Goal: Find specific page/section: Find specific page/section

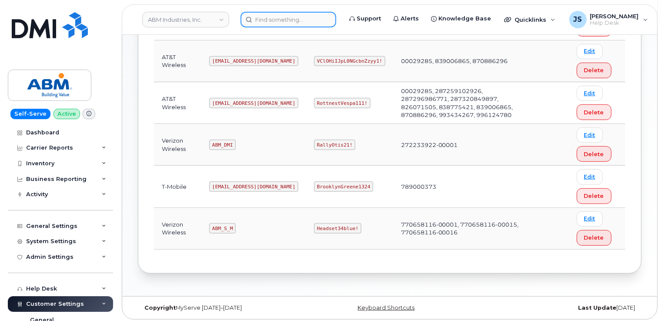
click at [266, 24] on input at bounding box center [289, 20] width 96 height 16
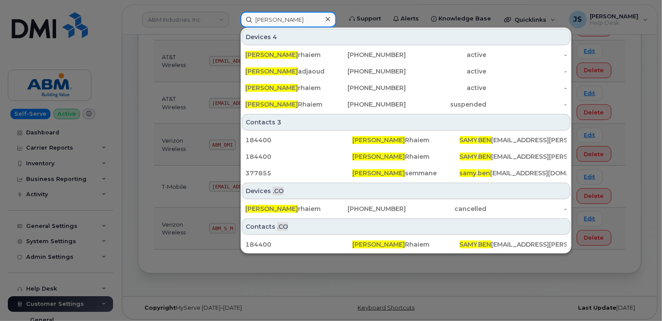
type input "[PERSON_NAME]"
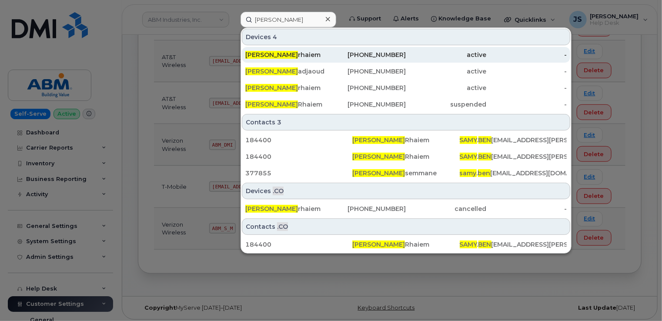
click at [269, 57] on span "[PERSON_NAME]" at bounding box center [271, 55] width 53 height 8
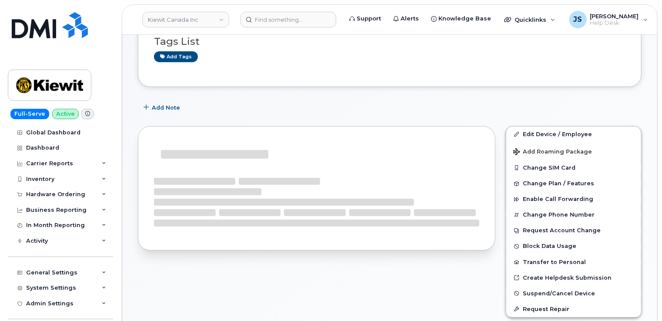
scroll to position [161, 0]
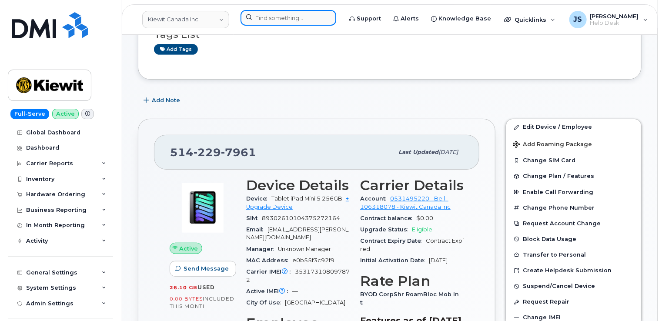
click at [271, 15] on input at bounding box center [289, 18] width 96 height 16
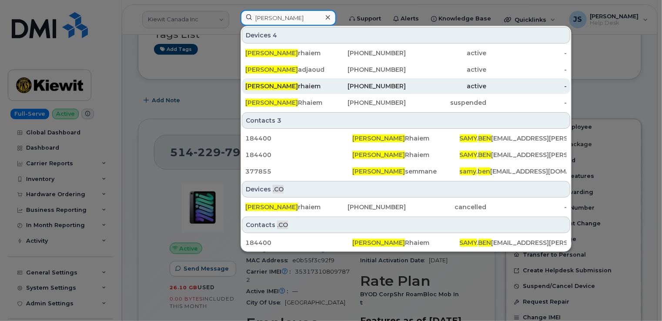
type input "Samy Ben"
click at [274, 85] on span "Samy Ben" at bounding box center [271, 86] width 53 height 8
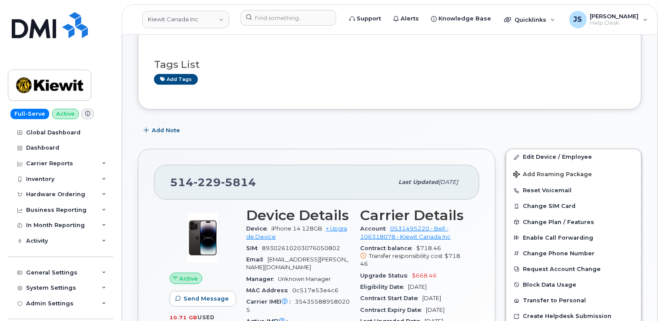
scroll to position [174, 0]
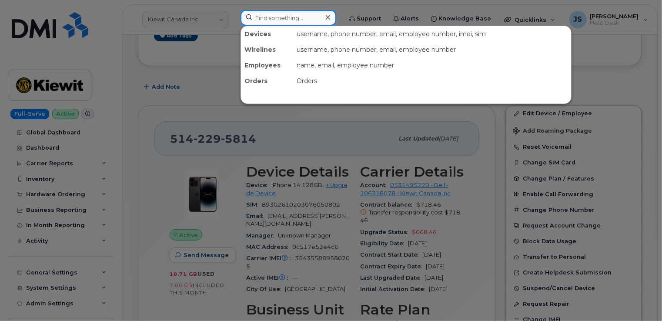
paste input "300172"
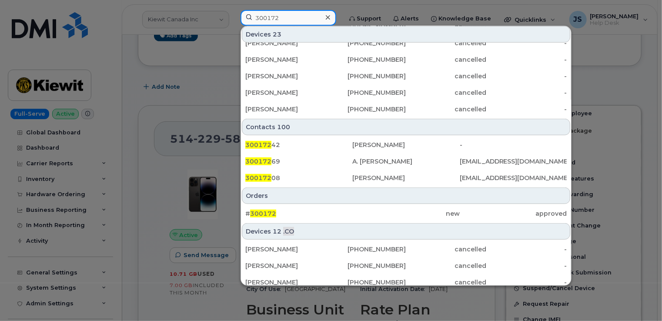
scroll to position [261, 0]
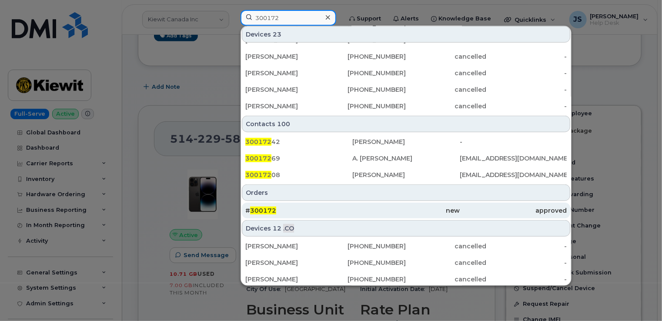
type input "300172"
click at [294, 210] on div "# 300172" at bounding box center [298, 210] width 107 height 9
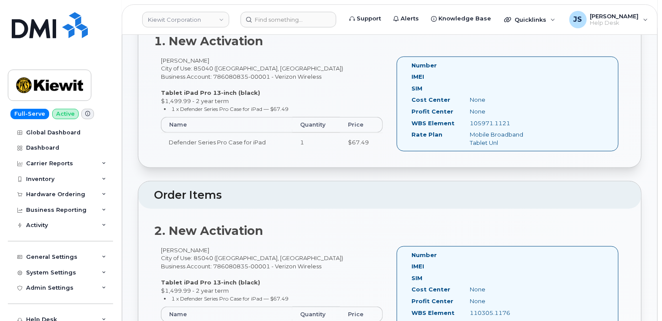
scroll to position [87, 0]
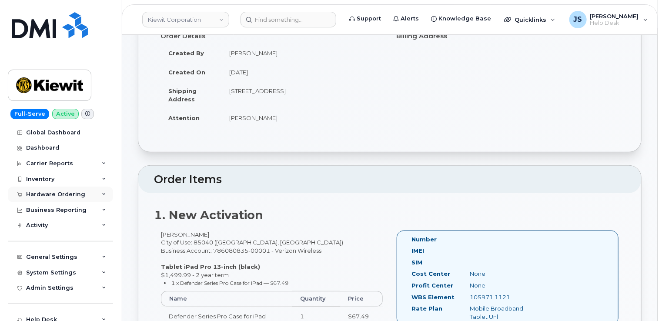
click at [102, 192] on icon at bounding box center [104, 194] width 4 height 4
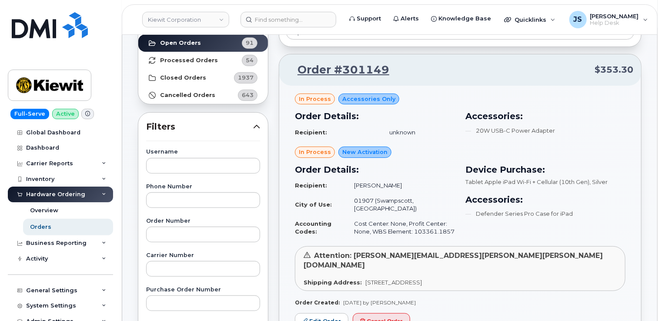
scroll to position [87, 0]
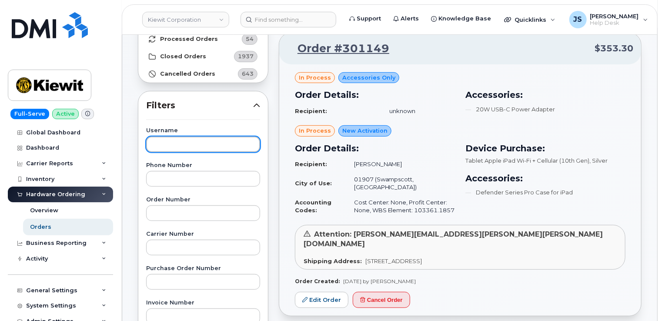
click at [195, 149] on input "text" at bounding box center [203, 145] width 114 height 16
type input "[PERSON_NAME]"
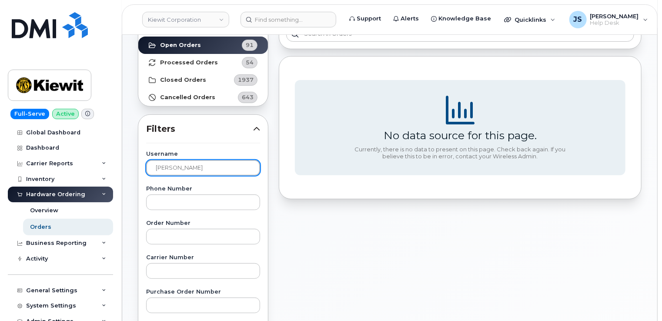
scroll to position [44, 0]
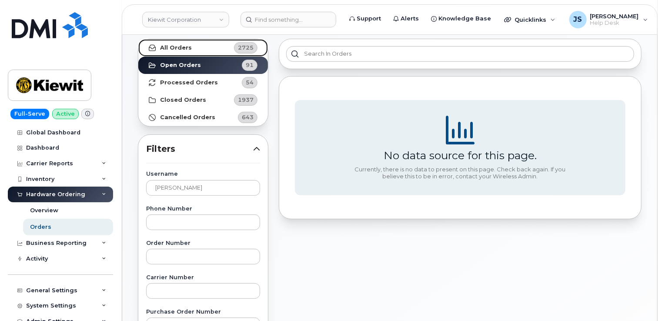
click at [175, 47] on strong "All Orders" at bounding box center [176, 47] width 32 height 7
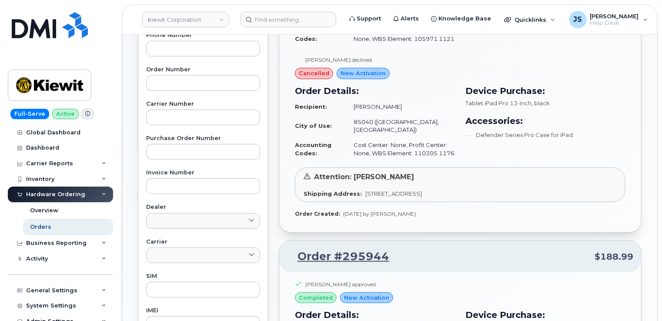
scroll to position [218, 0]
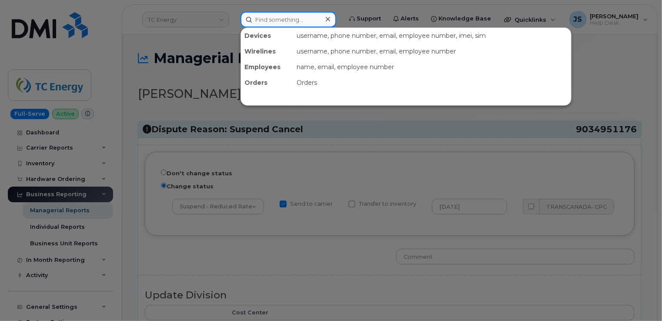
click at [283, 17] on input at bounding box center [289, 20] width 96 height 16
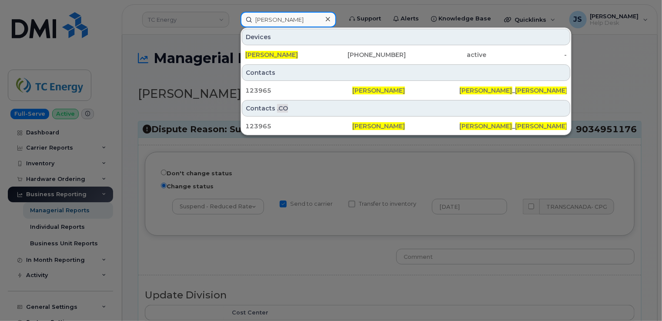
type input "David Rost"
click at [132, 179] on div at bounding box center [331, 160] width 662 height 321
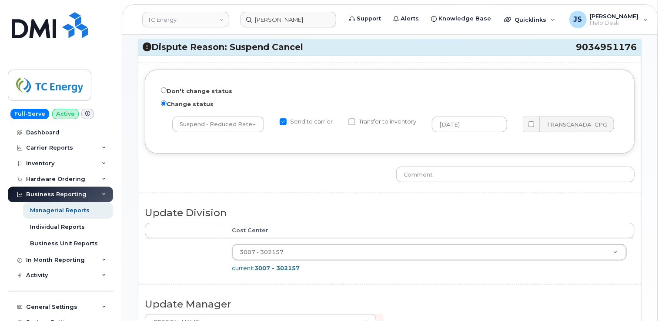
scroll to position [33, 0]
